Goal: Book appointment/travel/reservation

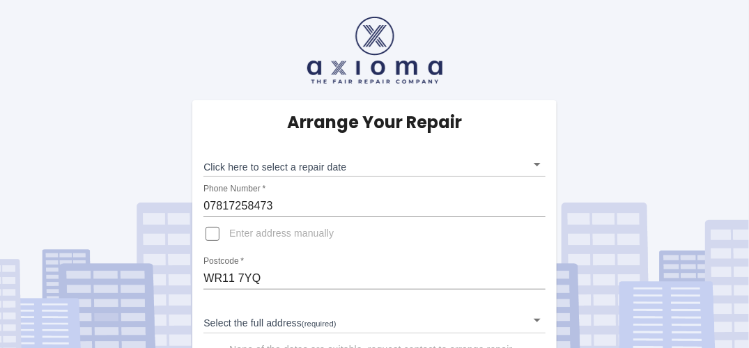
scroll to position [46, 0]
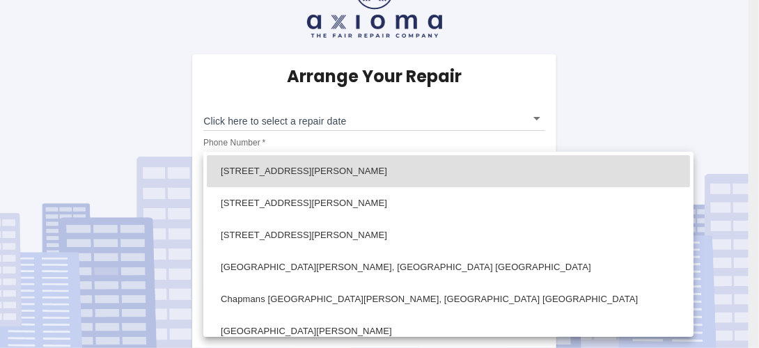
click at [538, 270] on body "Arrange Your Repair Click here to select a repair date ​ Phone Number   * 07817…" at bounding box center [379, 152] width 759 height 396
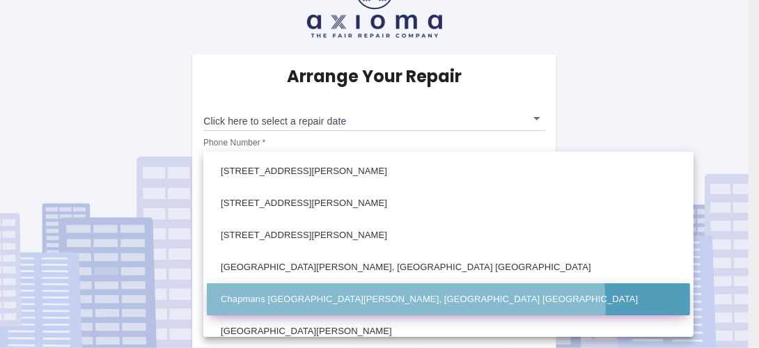
click at [405, 306] on li "Chapmans Barn Mill Lane Aldington, Evesham Worcestershire" at bounding box center [448, 299] width 483 height 32
type input "Chapmans Barn Mill Lane Aldington, Evesham Worcestershire"
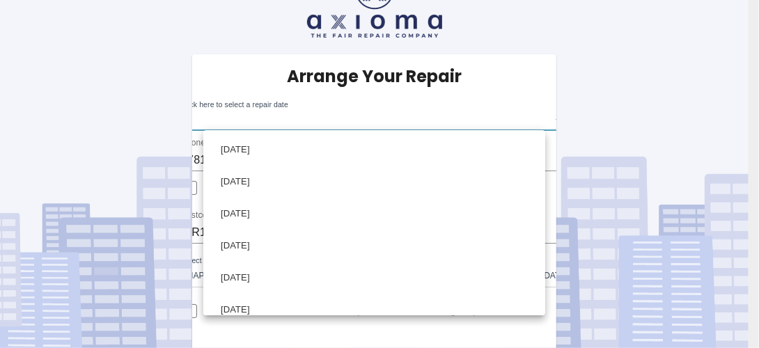
click at [532, 121] on body "Arrange Your Repair Click here to select a repair date ​ Phone Number   * 07817…" at bounding box center [379, 152] width 759 height 396
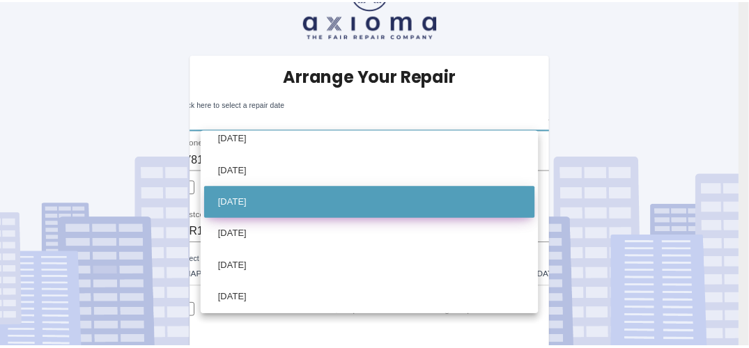
scroll to position [109, 0]
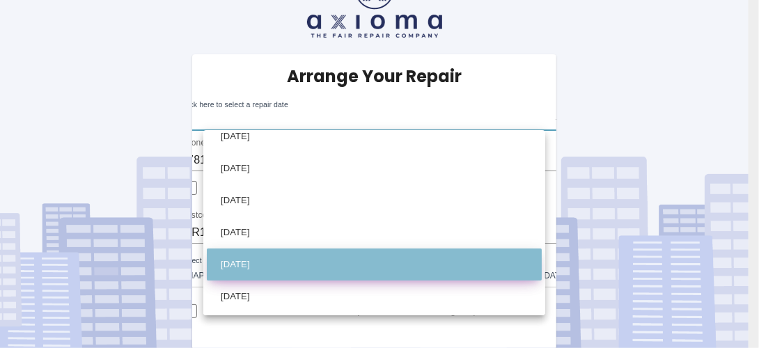
click at [418, 265] on li "Thu Oct 23 2025" at bounding box center [374, 265] width 335 height 32
type input "2025-10-23T00:00:00.000Z"
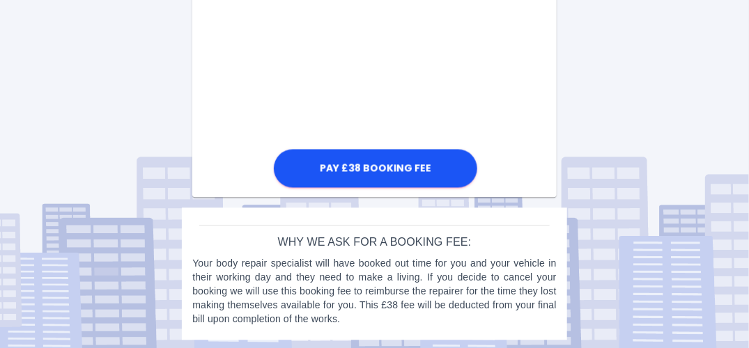
scroll to position [829, 0]
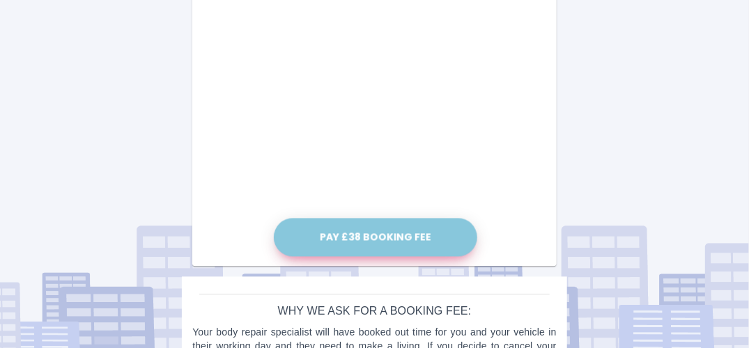
click at [379, 233] on button "Pay £38 Booking Fee" at bounding box center [375, 238] width 203 height 38
